Goal: Task Accomplishment & Management: Manage account settings

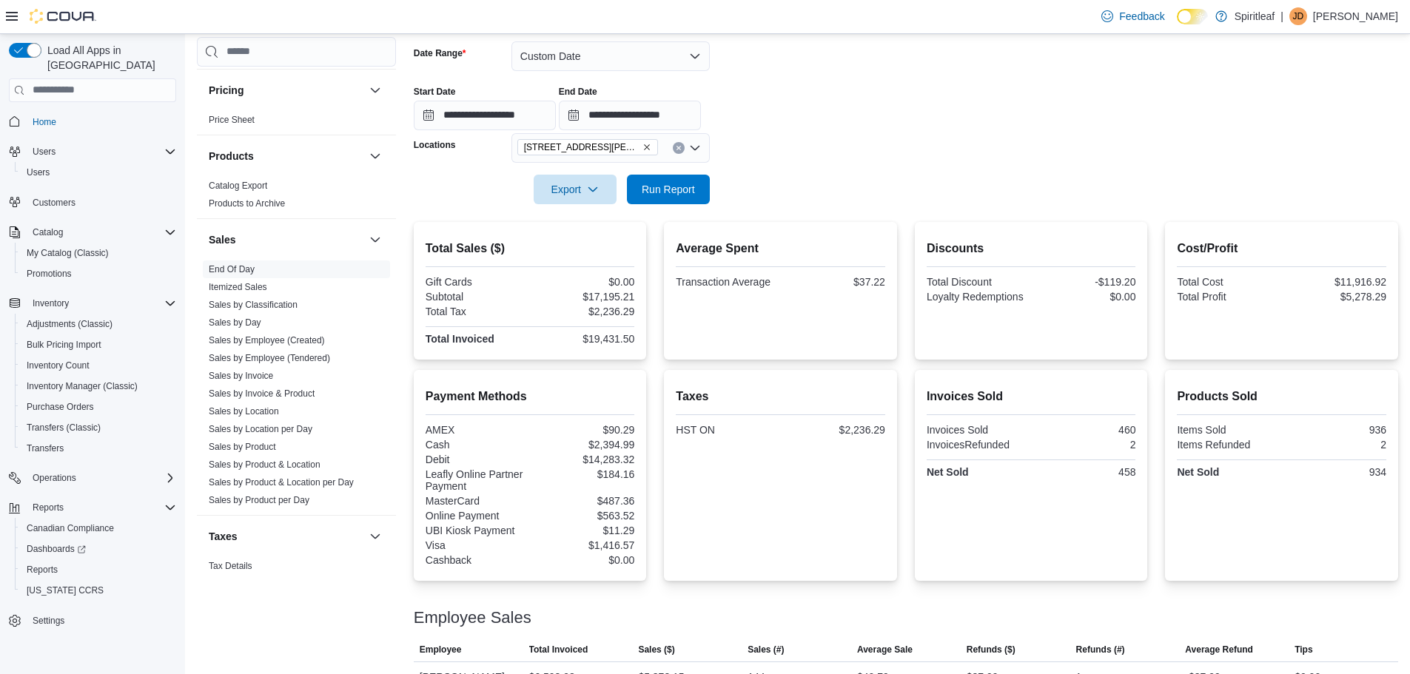
scroll to position [959, 0]
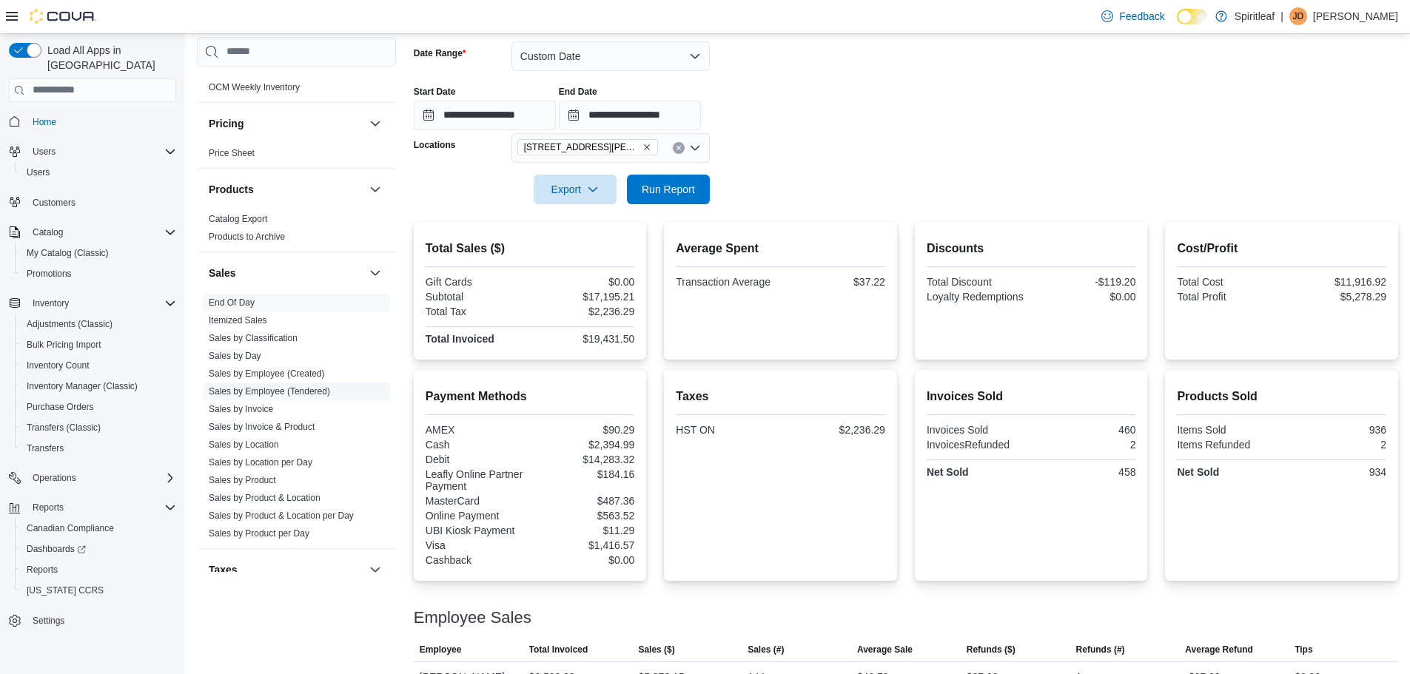
click at [275, 386] on link "Sales by Employee (Tendered)" at bounding box center [269, 391] width 121 height 10
